Goal: Find specific page/section: Find specific page/section

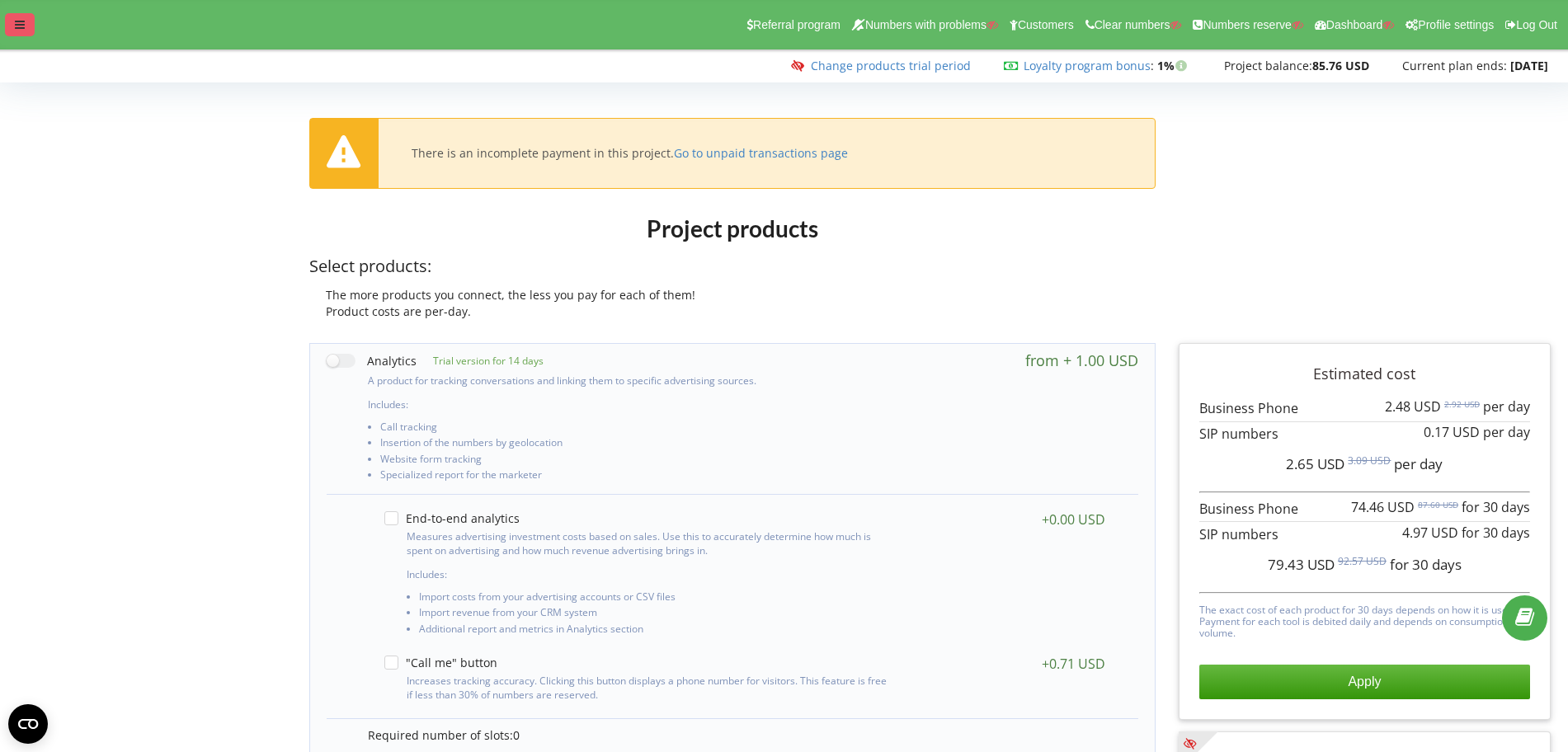
click at [29, 27] on div at bounding box center [19, 25] width 29 height 23
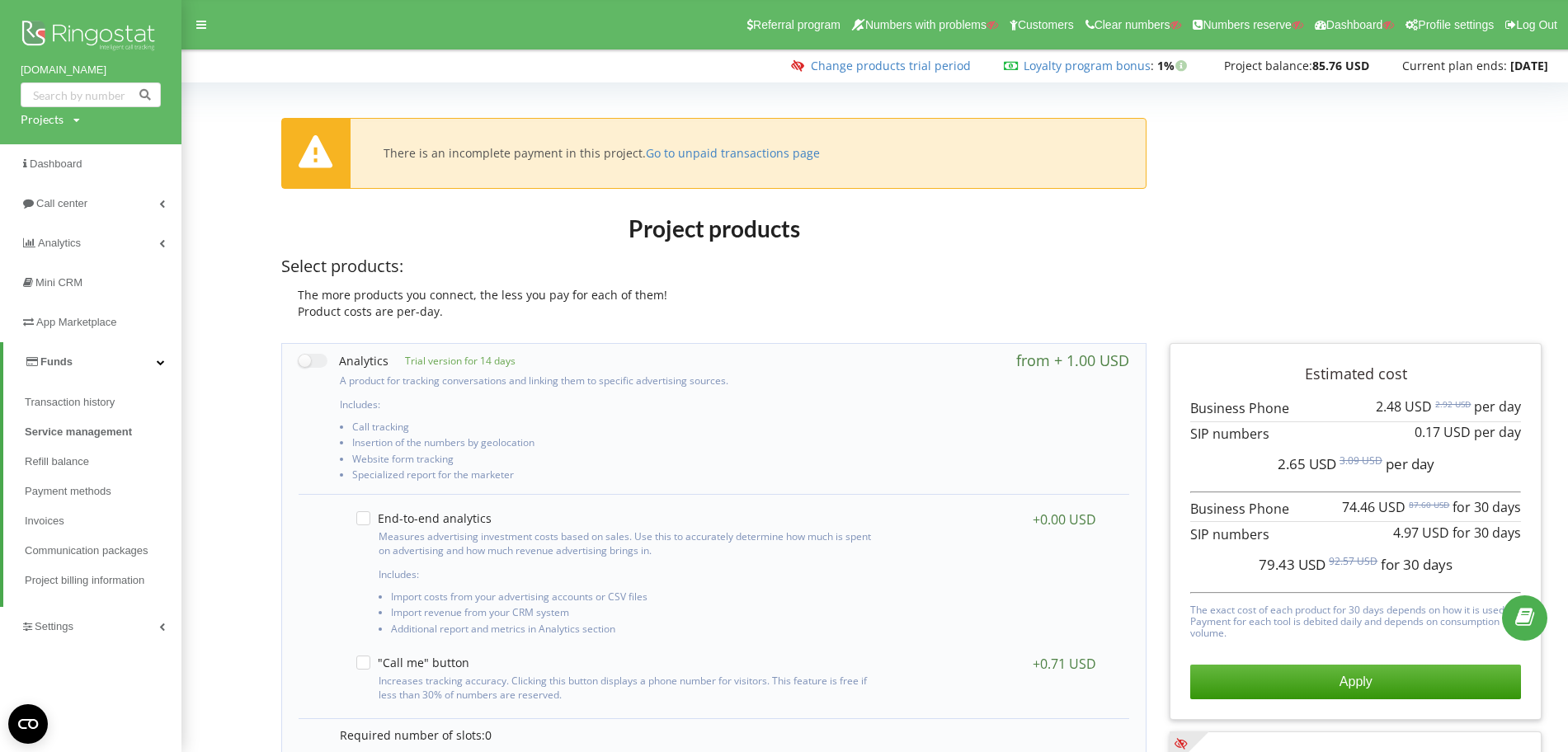
click at [52, 113] on div "Projects" at bounding box center [42, 119] width 43 height 16
click at [64, 141] on div "Search" at bounding box center [95, 153] width 148 height 52
click at [65, 147] on input "text" at bounding box center [71, 153] width 82 height 24
paste input "thecapitalPoland.com.ua"
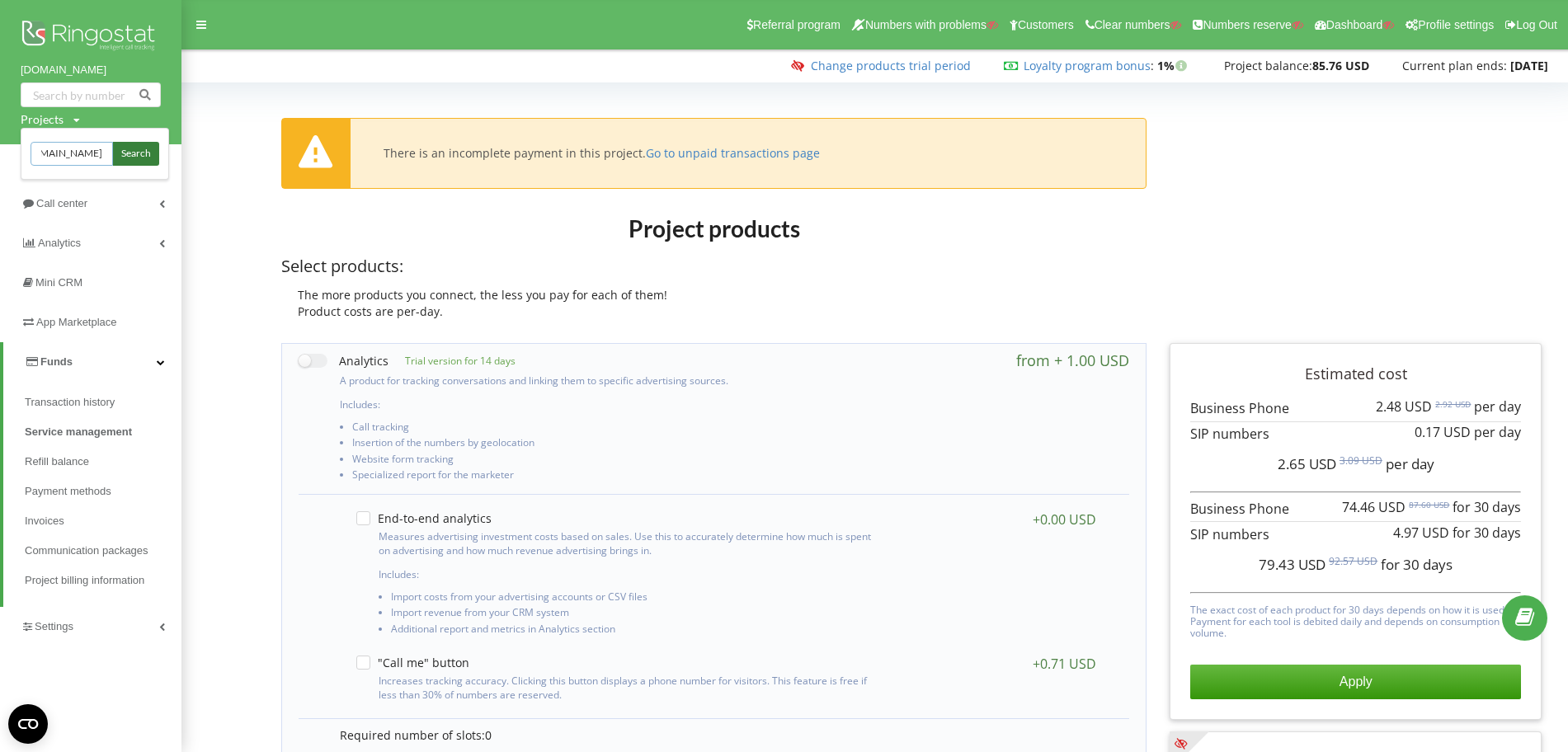
type input "thecapitalPoland.com.ua"
click at [140, 146] on span "Search" at bounding box center [135, 154] width 29 height 15
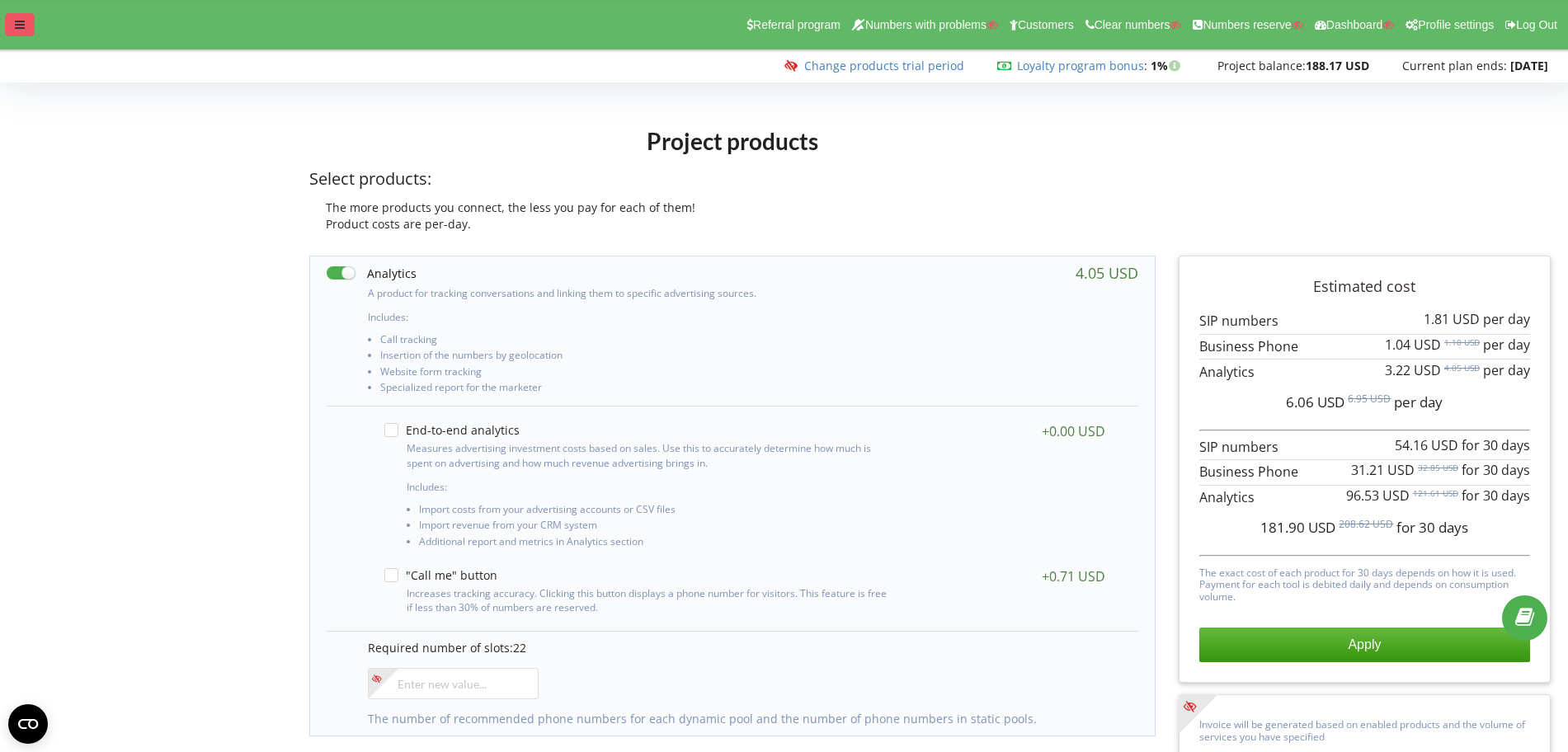
click at [19, 26] on icon at bounding box center [20, 25] width 9 height 11
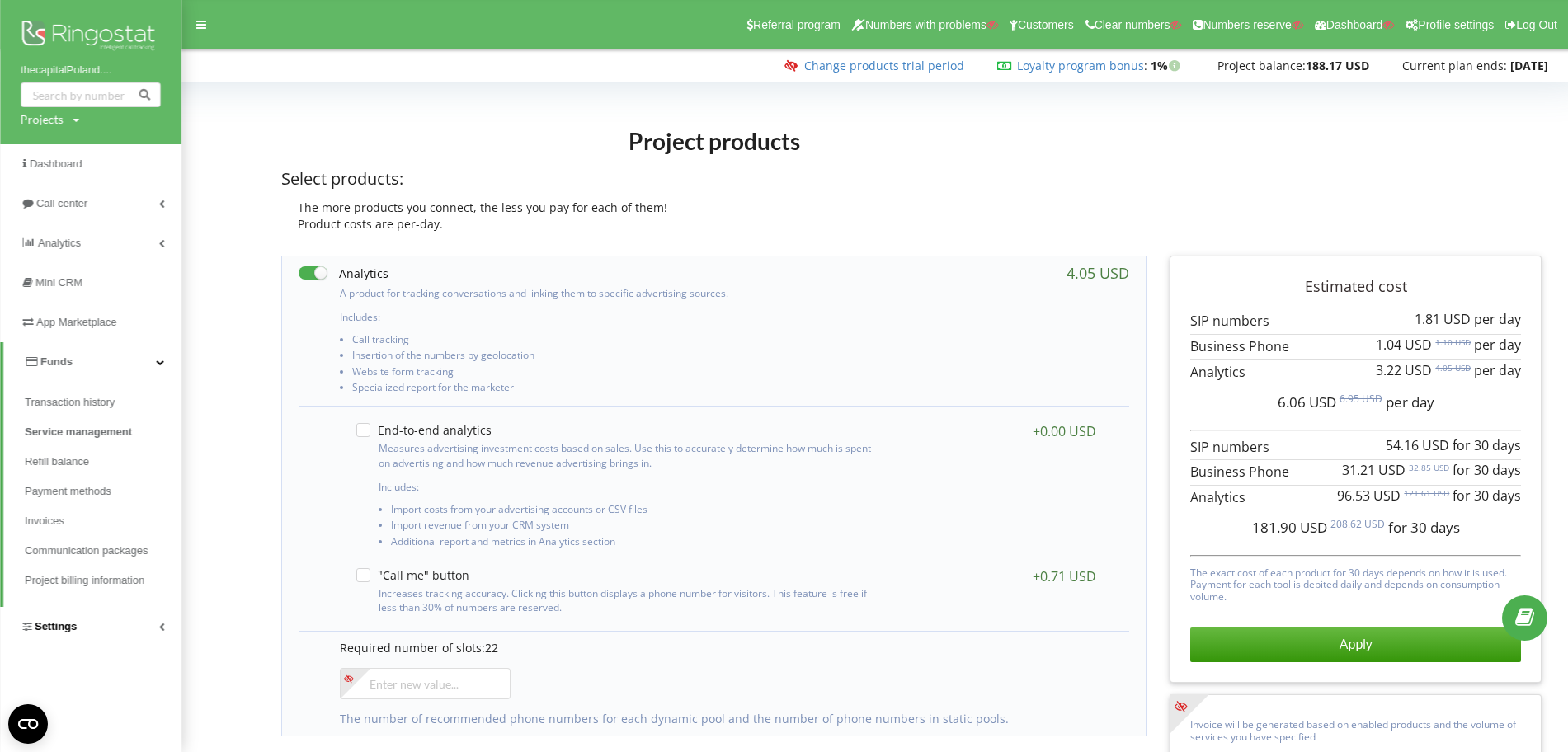
click at [110, 624] on link "Settings" at bounding box center [91, 626] width 181 height 40
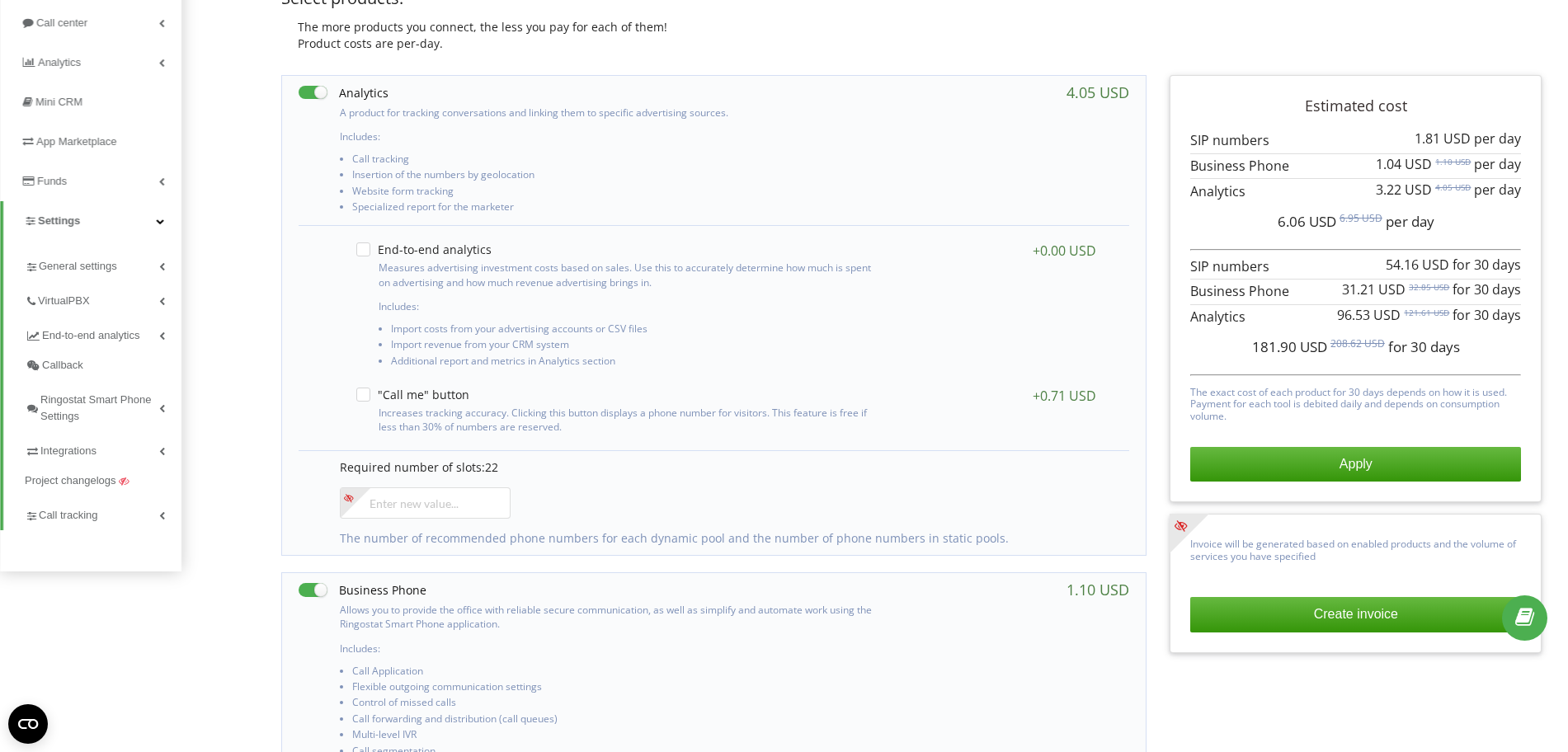
scroll to position [206, 0]
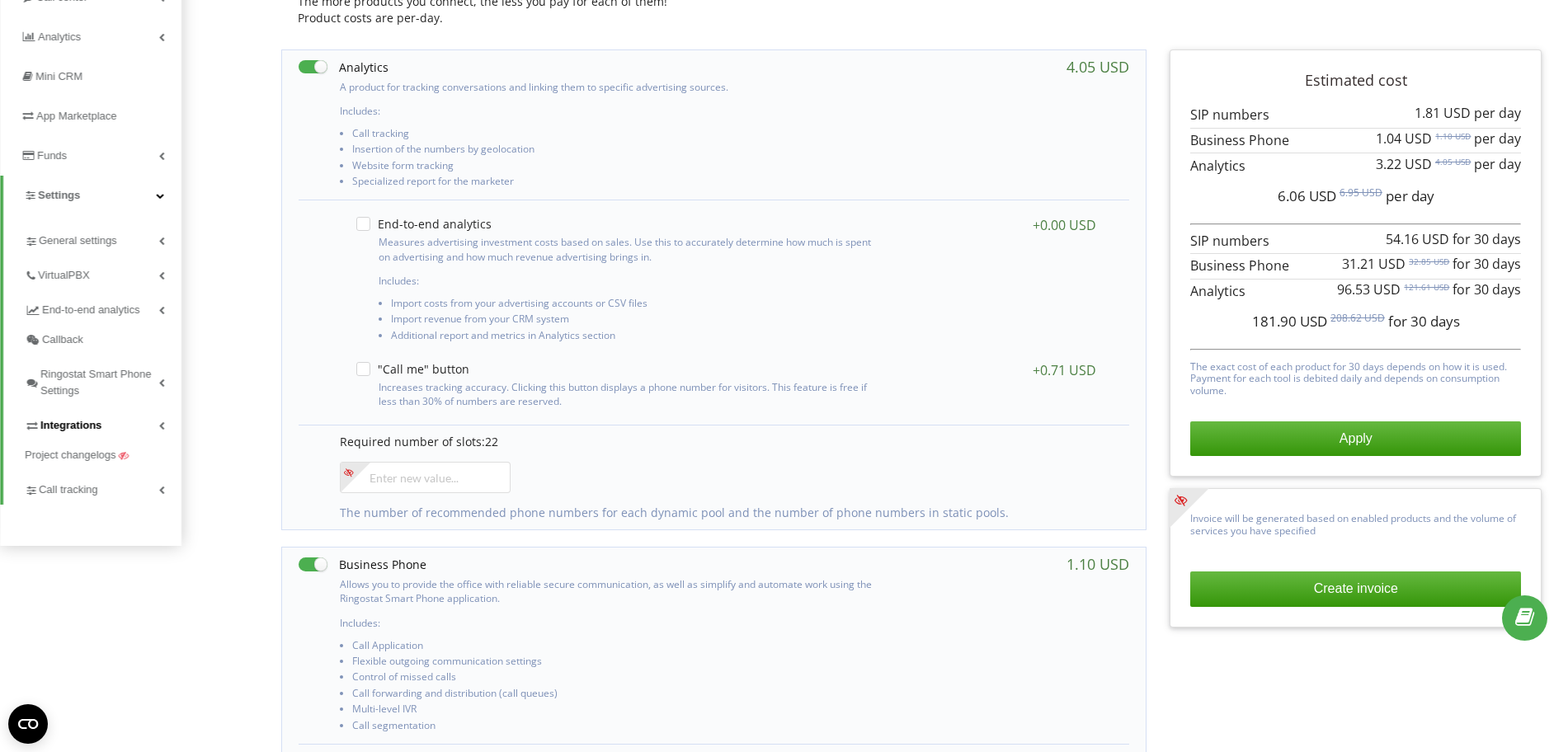
click at [83, 417] on link "Integrations" at bounding box center [103, 422] width 157 height 35
click at [94, 543] on span "Call tracking" at bounding box center [71, 547] width 64 height 16
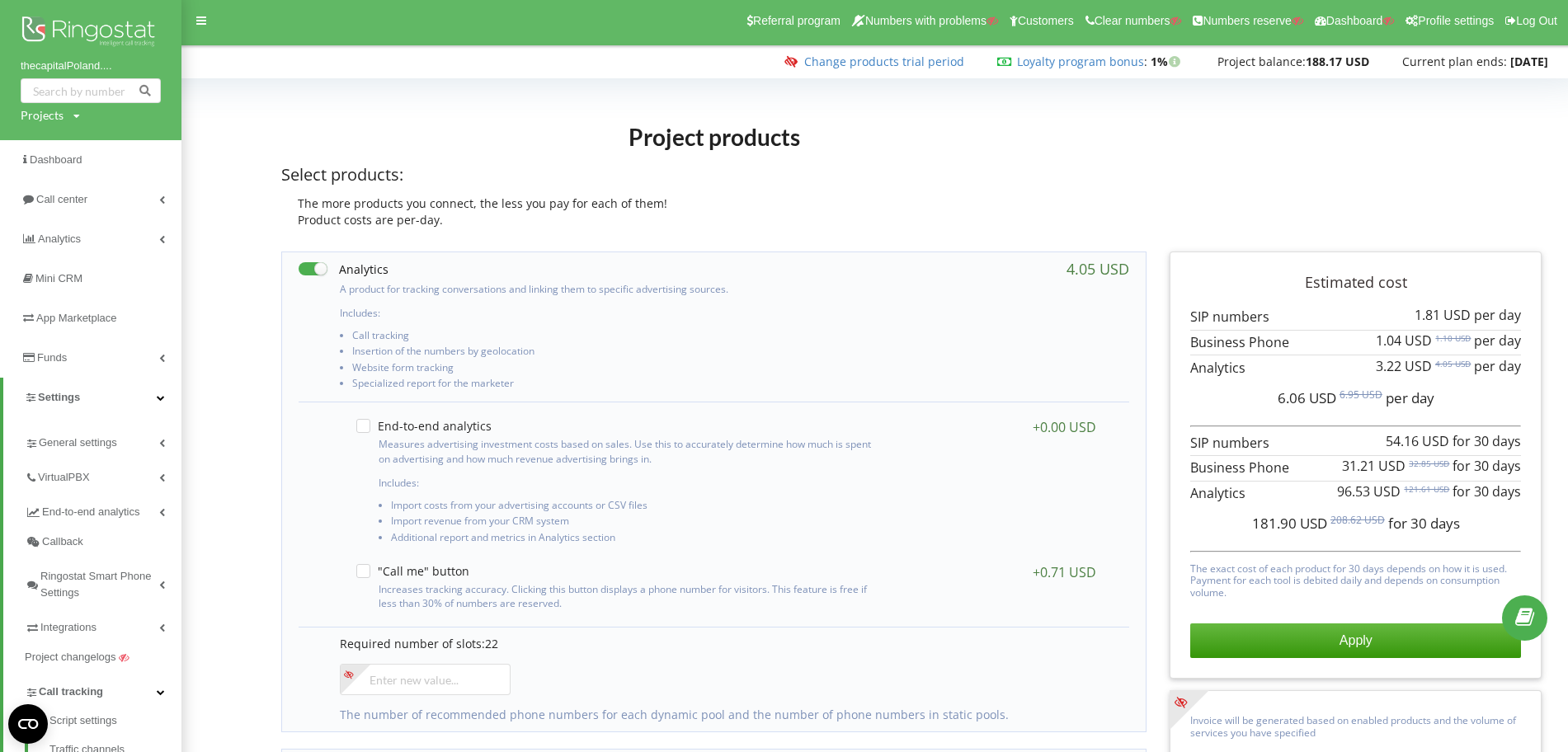
scroll to position [0, 0]
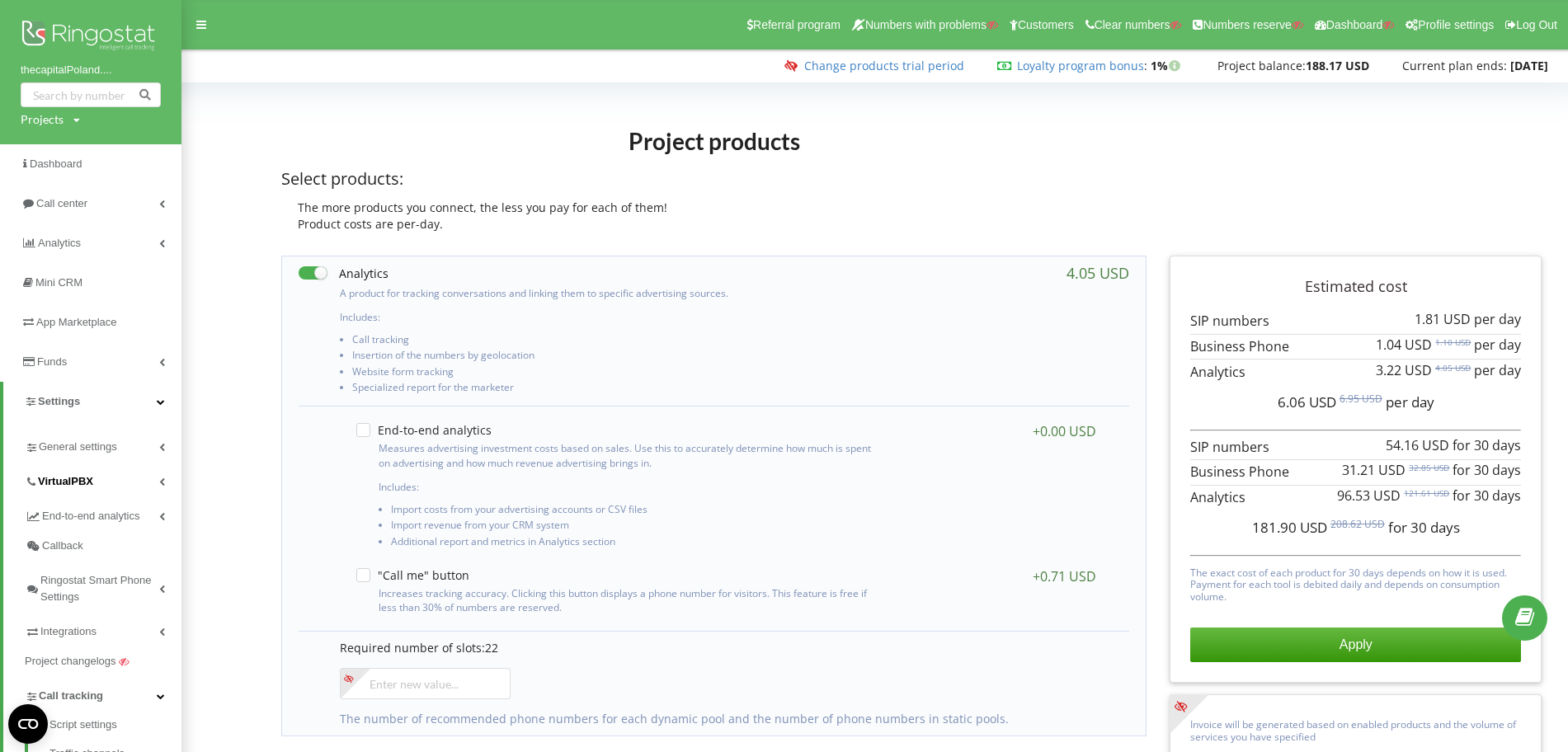
click at [106, 482] on link "VirtualPBX" at bounding box center [103, 479] width 157 height 35
click at [101, 570] on link "Connect phone numbers" at bounding box center [115, 572] width 132 height 33
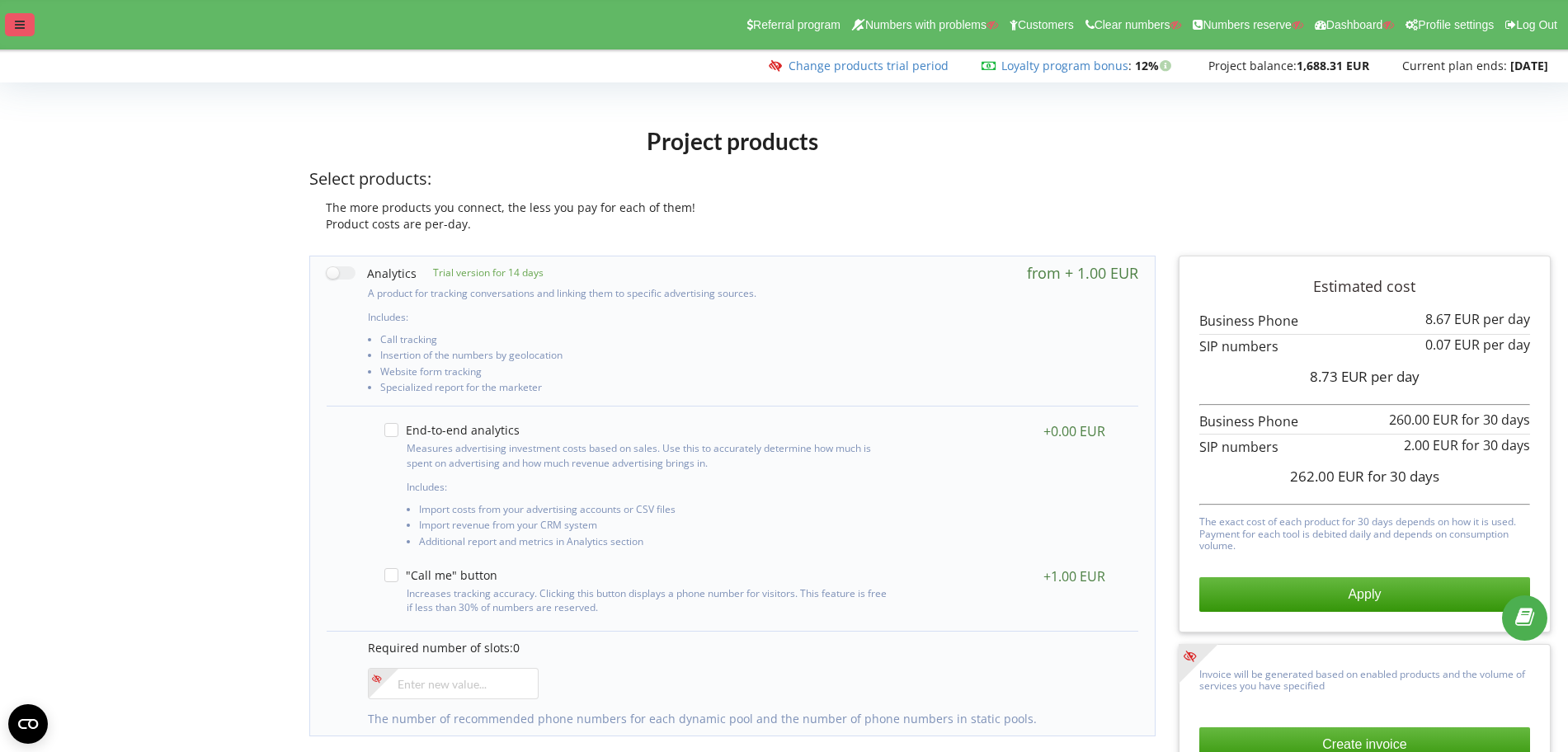
click at [25, 26] on div at bounding box center [19, 25] width 29 height 23
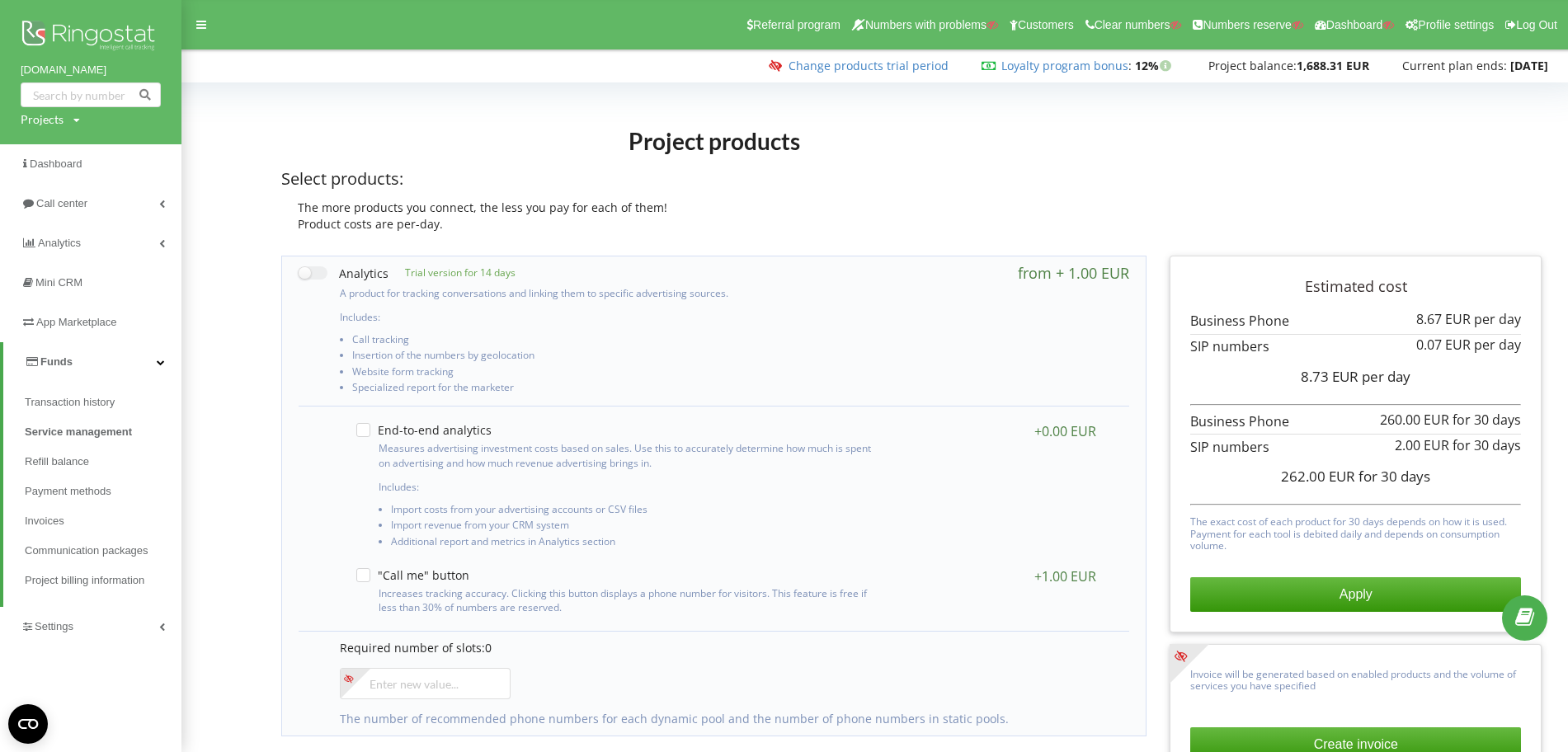
click at [46, 120] on div "Projects" at bounding box center [42, 119] width 43 height 16
click at [65, 145] on input "text" at bounding box center [71, 153] width 82 height 24
paste input "[DOMAIN_NAME]"
type input "[DOMAIN_NAME]"
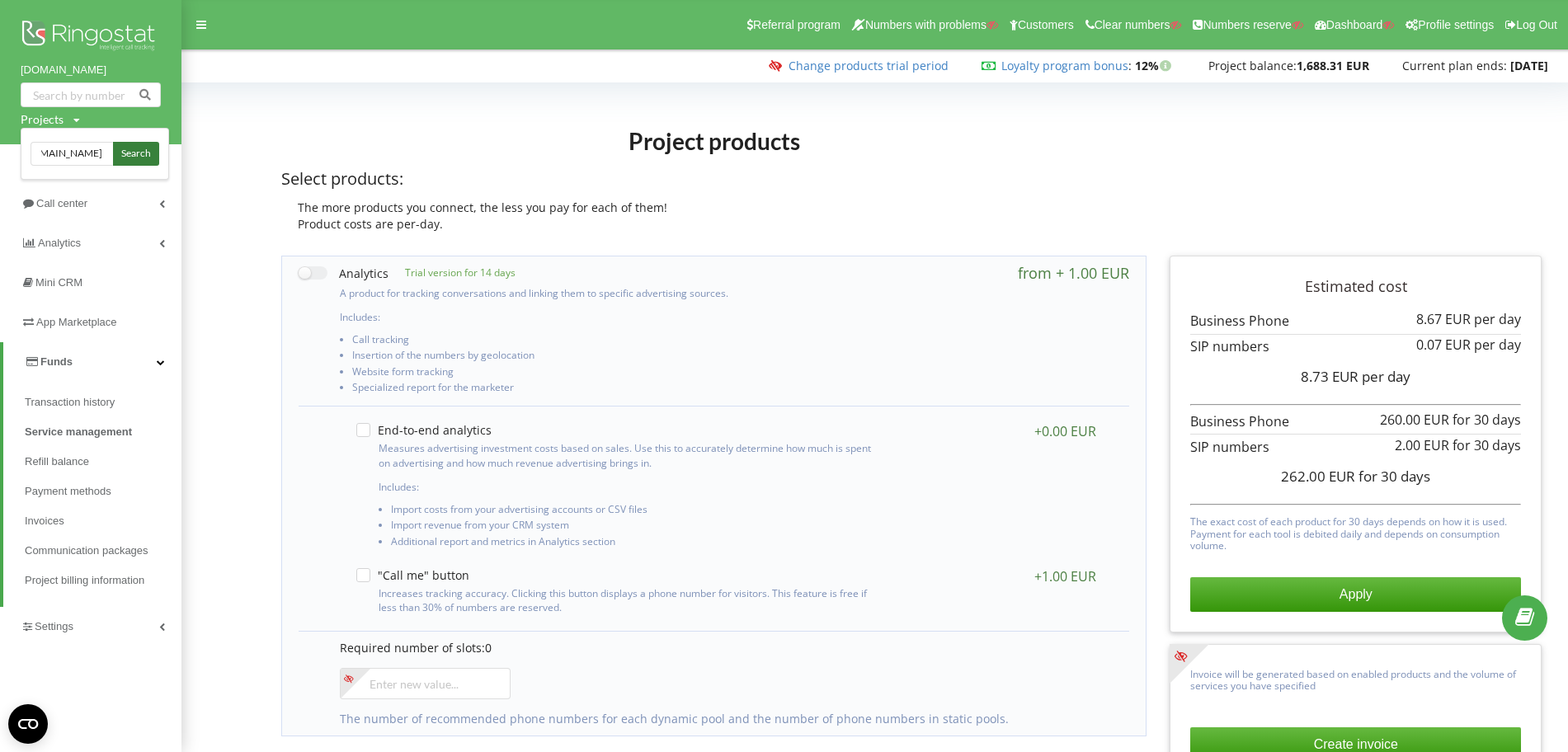
click at [124, 147] on span "Search" at bounding box center [135, 154] width 29 height 15
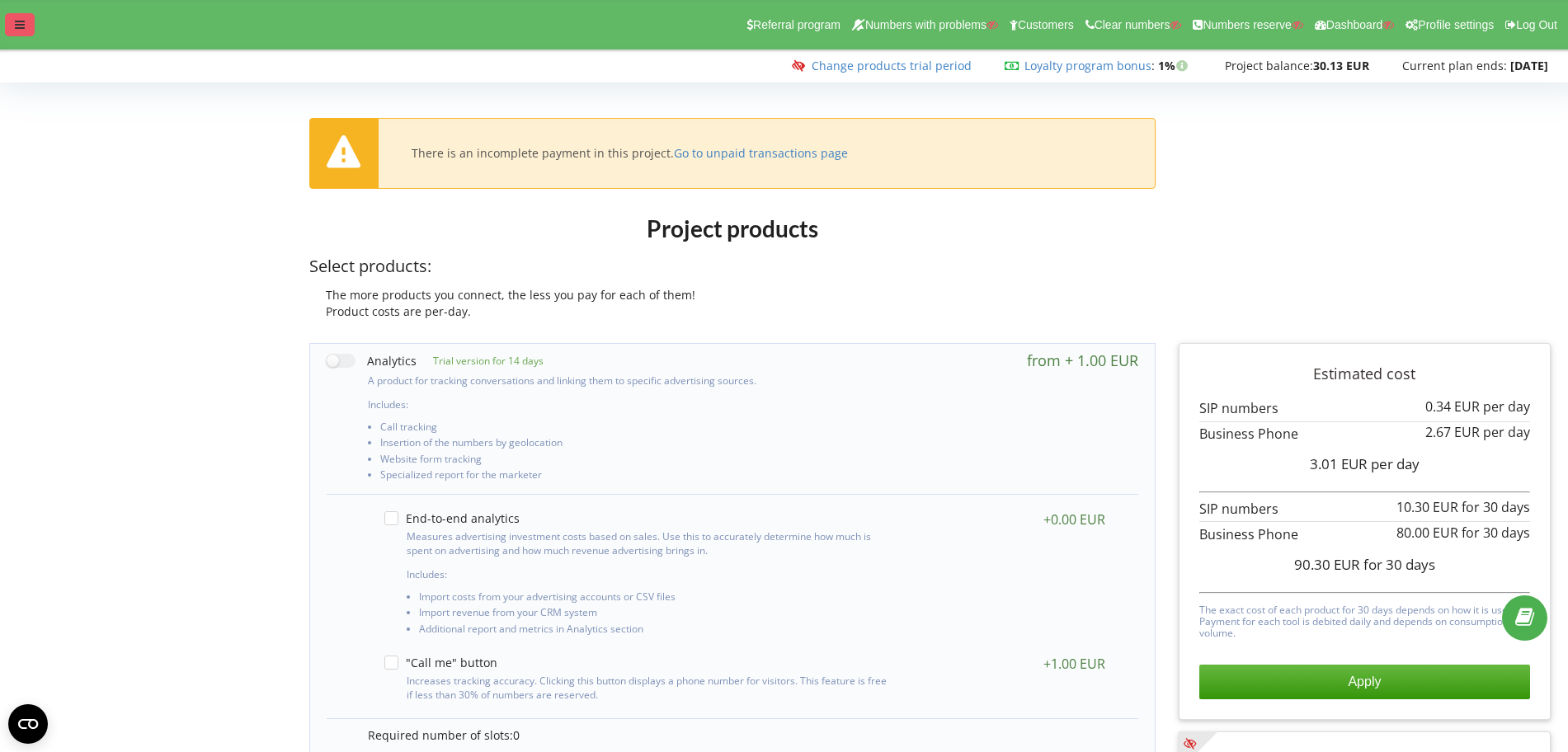
click at [22, 29] on div at bounding box center [19, 25] width 29 height 23
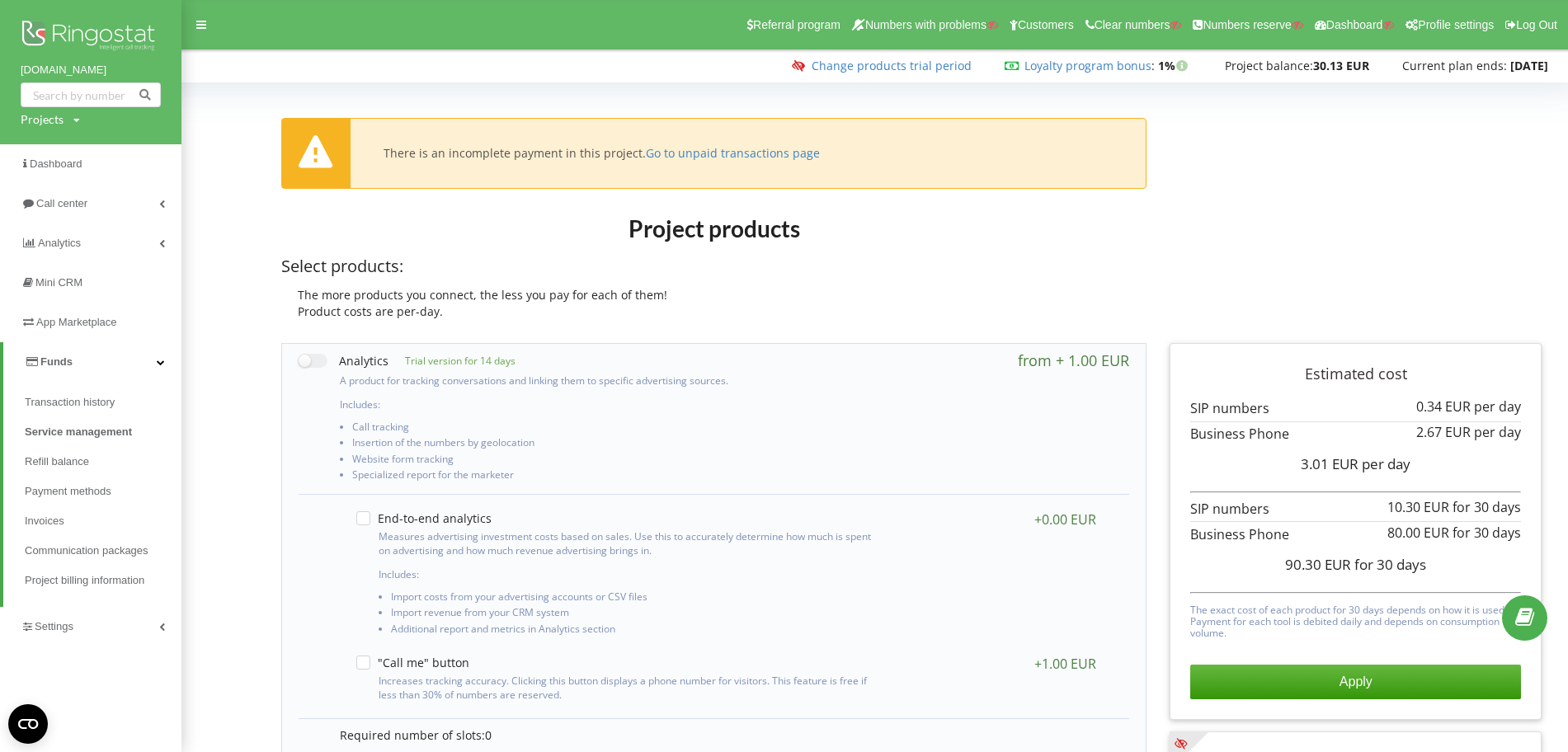
drag, startPoint x: 55, startPoint y: 119, endPoint x: 61, endPoint y: 129, distance: 11.7
click at [55, 119] on div "Projects" at bounding box center [42, 119] width 43 height 16
click at [68, 146] on input "text" at bounding box center [71, 153] width 82 height 24
paste input "unitedpropertyexpo.com"
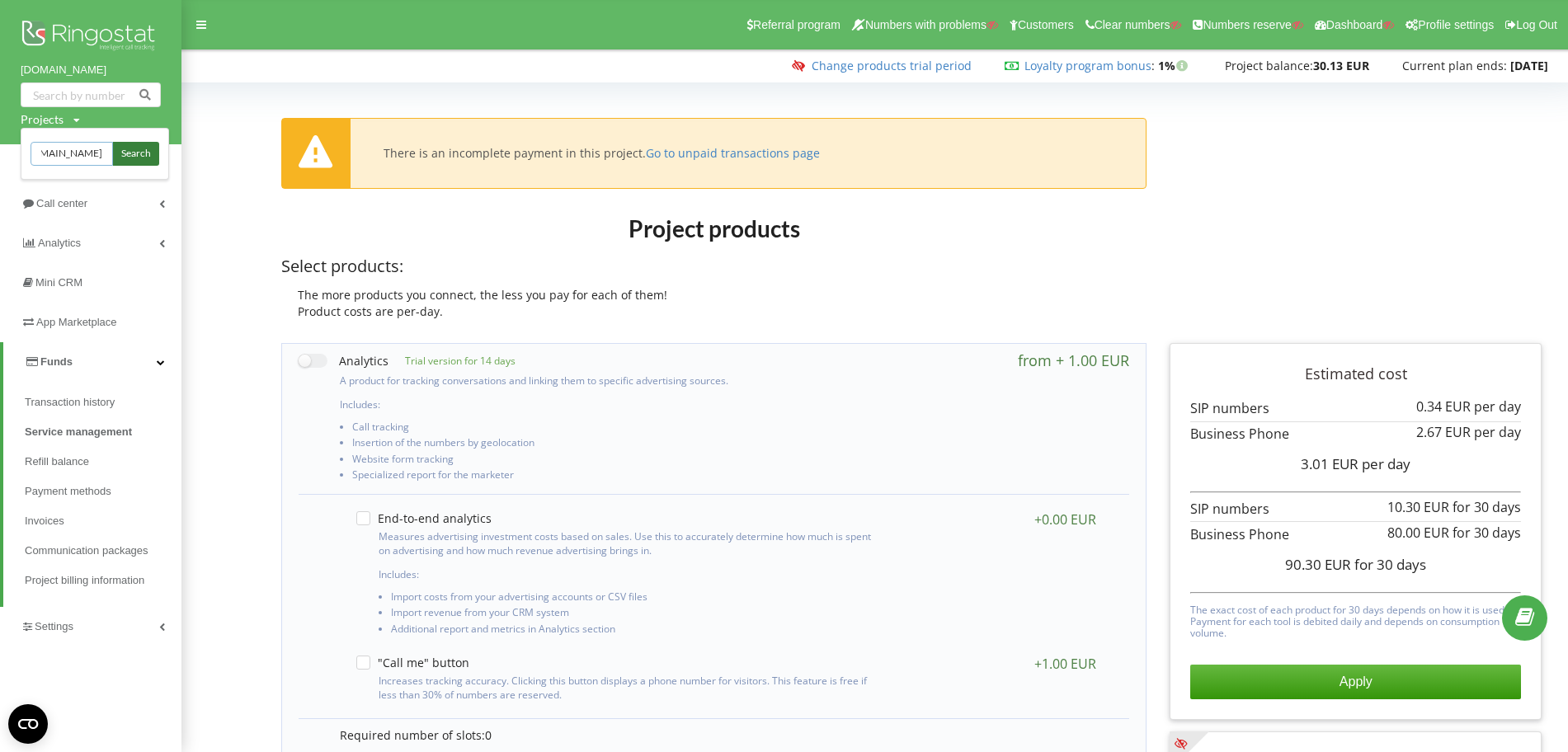
type input "unitedpropertyexpo.com"
click at [143, 148] on span "Search" at bounding box center [135, 154] width 29 height 15
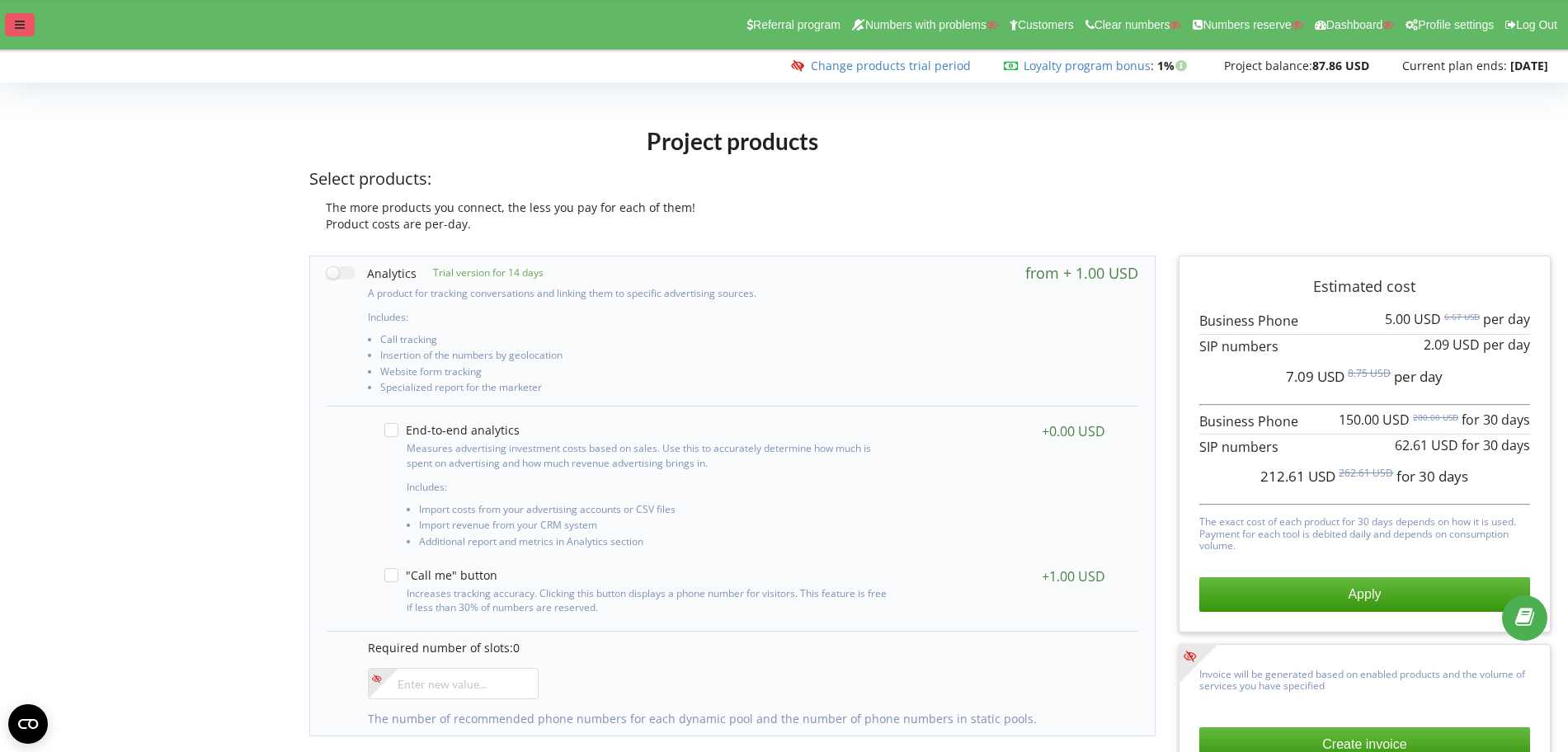
click at [17, 23] on icon at bounding box center [20, 25] width 9 height 11
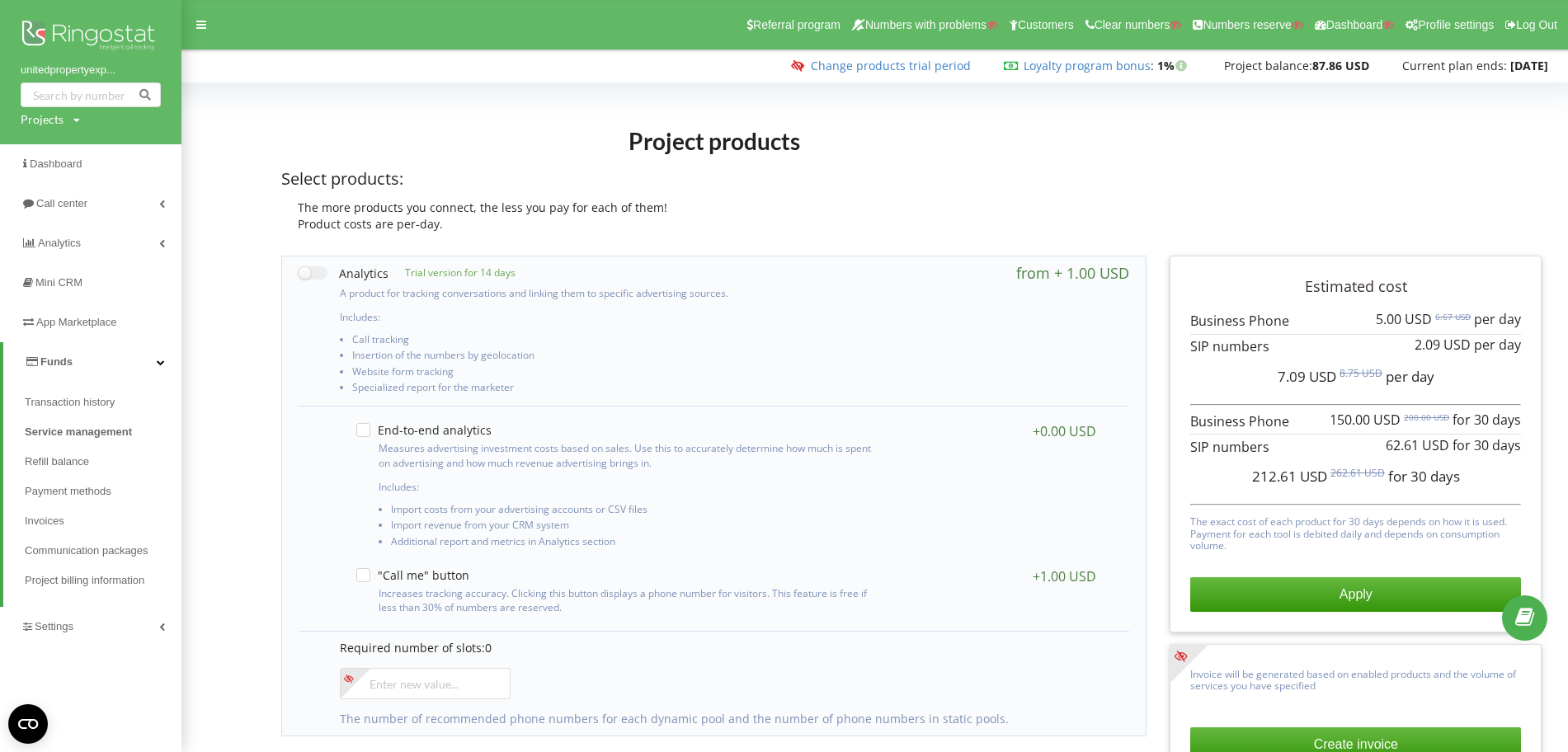
click at [48, 123] on div "Projects" at bounding box center [42, 119] width 43 height 16
click at [68, 145] on input "text" at bounding box center [71, 153] width 82 height 24
paste input "[DOMAIN_NAME]"
type input "[DOMAIN_NAME]"
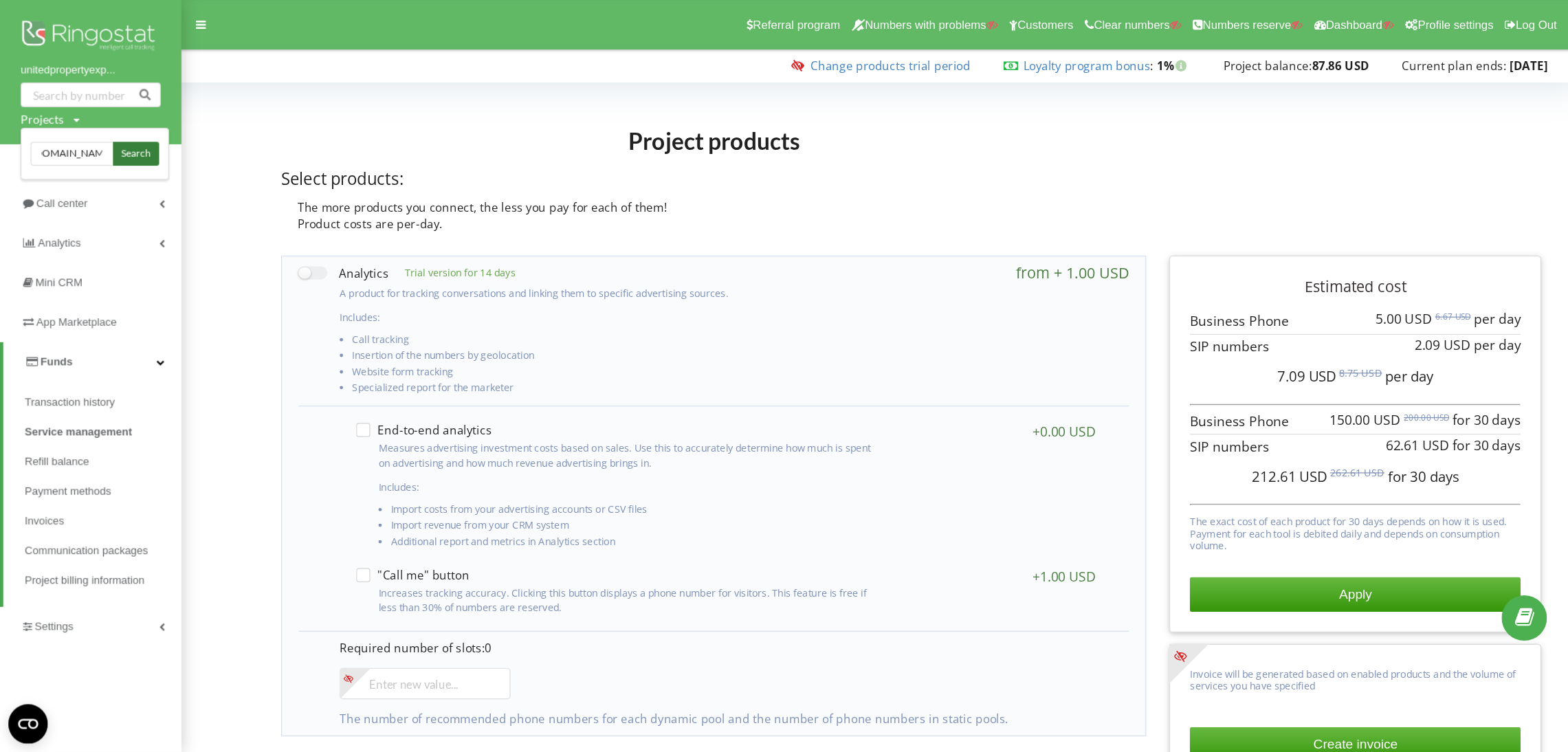
scroll to position [0, 0]
click at [118, 127] on span "Search" at bounding box center [113, 128] width 24 height 13
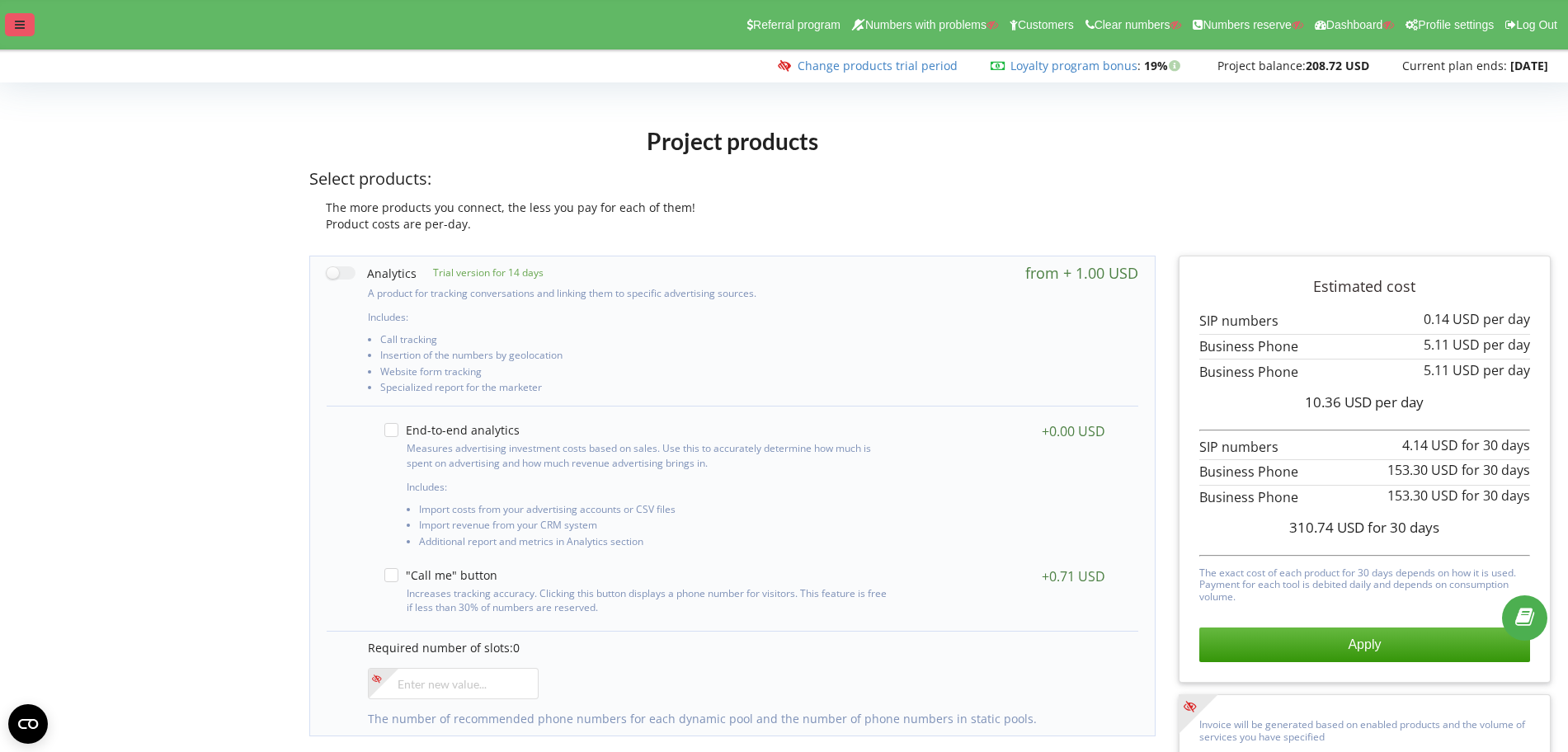
click at [23, 24] on icon at bounding box center [20, 25] width 9 height 11
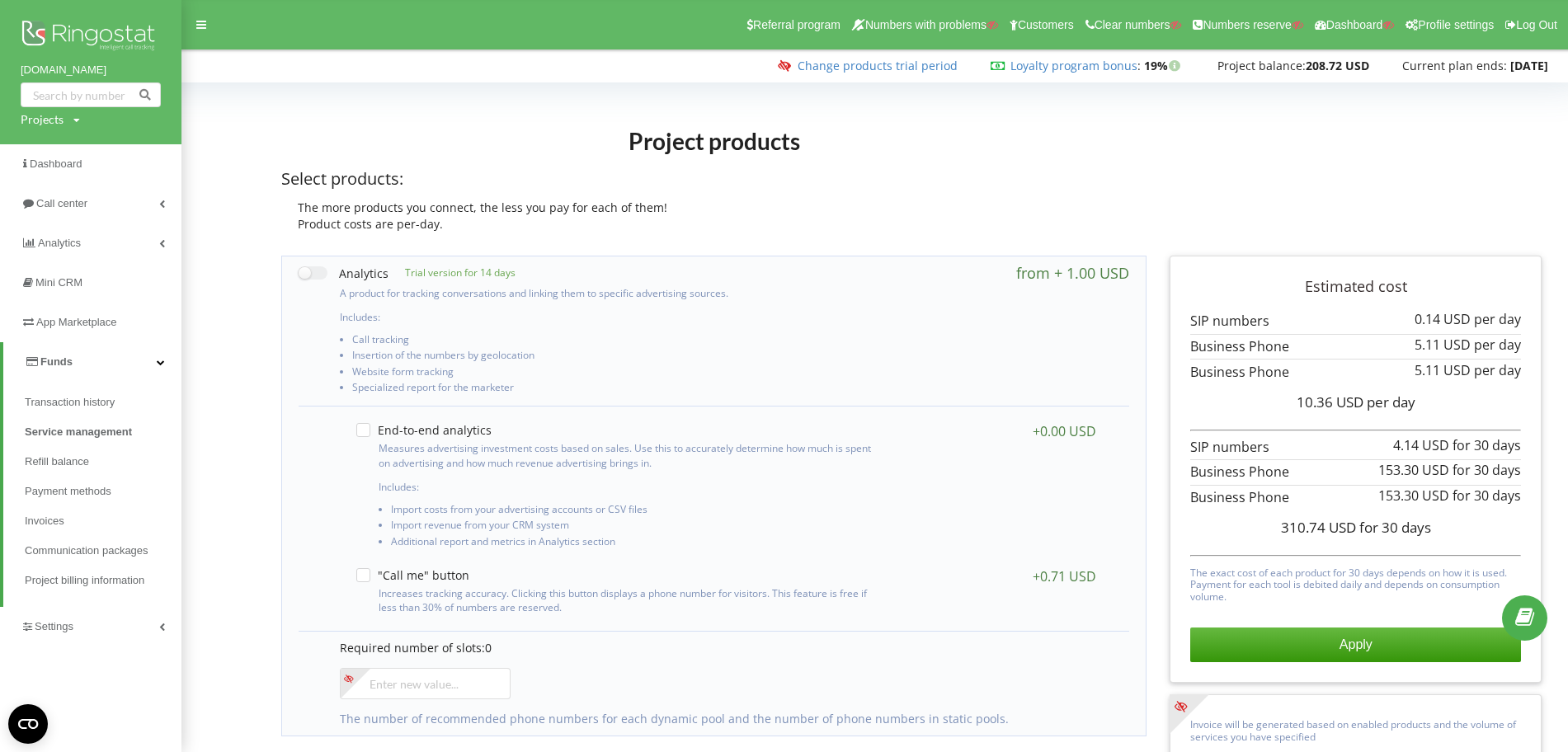
click at [107, 37] on img at bounding box center [91, 37] width 140 height 42
